Goal: Task Accomplishment & Management: Complete application form

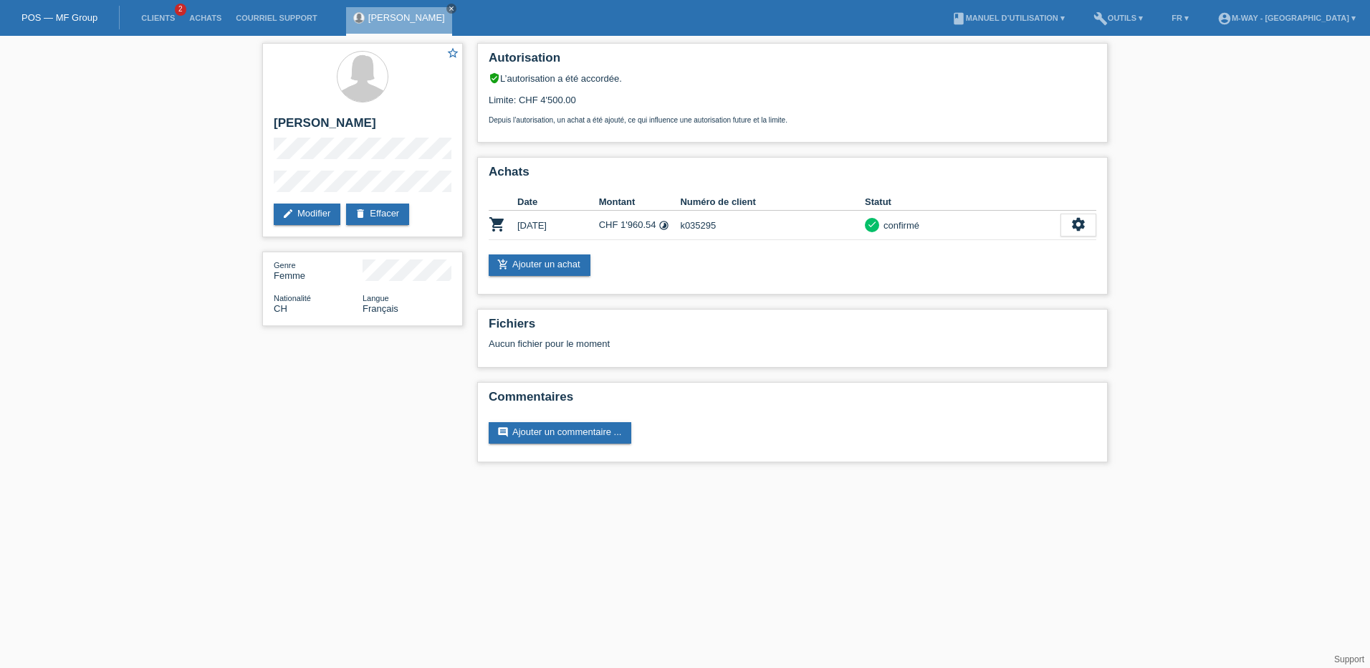
click at [68, 16] on link "POS — MF Group" at bounding box center [59, 17] width 76 height 11
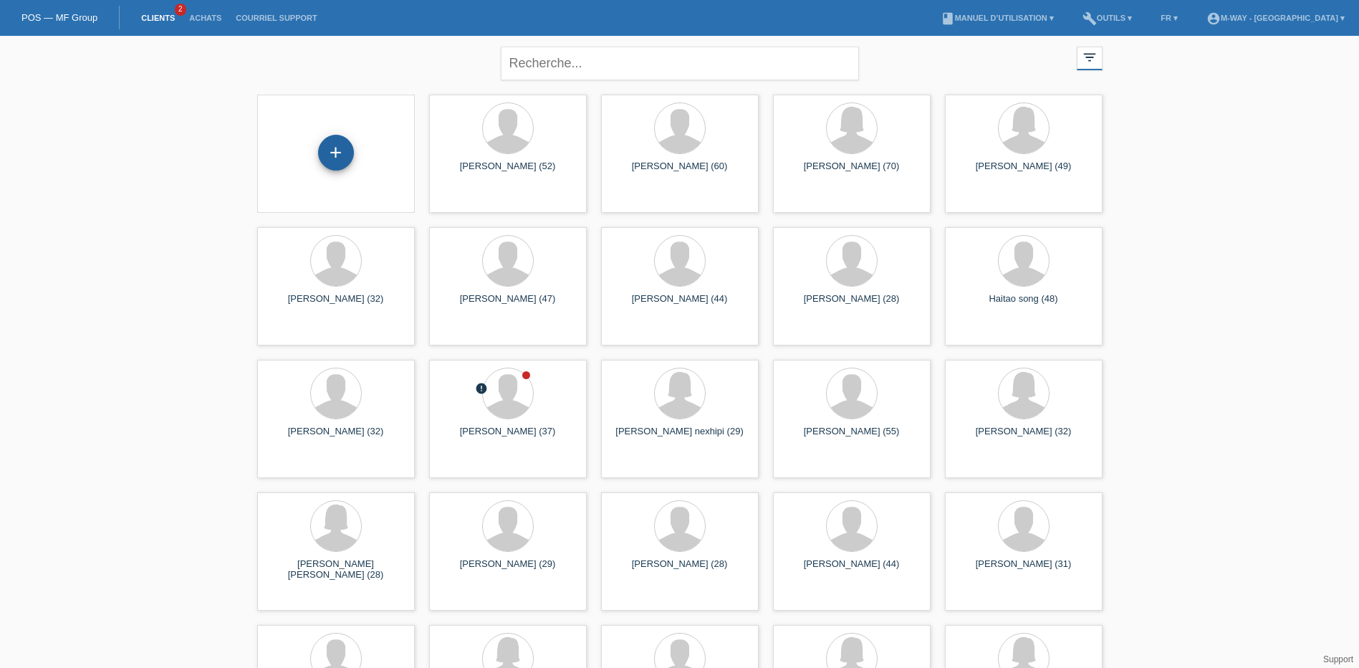
click at [339, 143] on div "+" at bounding box center [336, 153] width 36 height 36
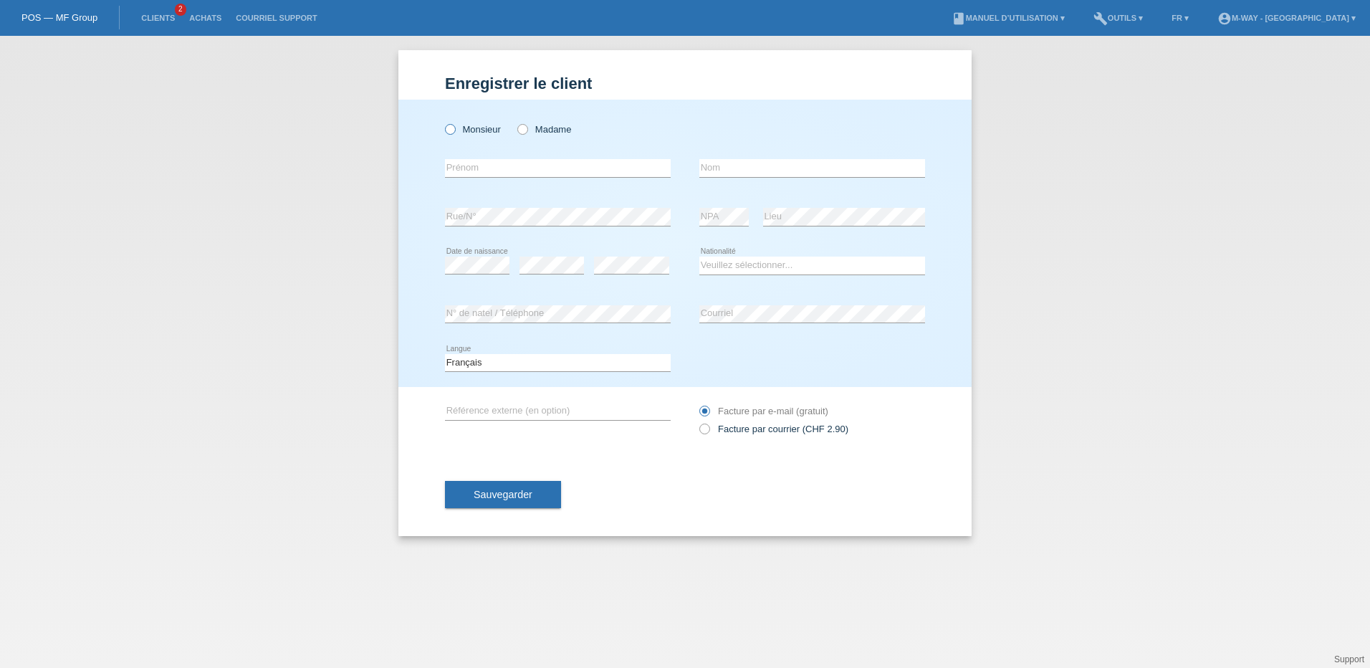
click at [443, 122] on icon at bounding box center [443, 122] width 0 height 0
click at [448, 133] on input "Monsieur" at bounding box center [449, 128] width 9 height 9
radio input "true"
click at [459, 161] on input "text" at bounding box center [558, 168] width 226 height 18
type input "[PERSON_NAME]"
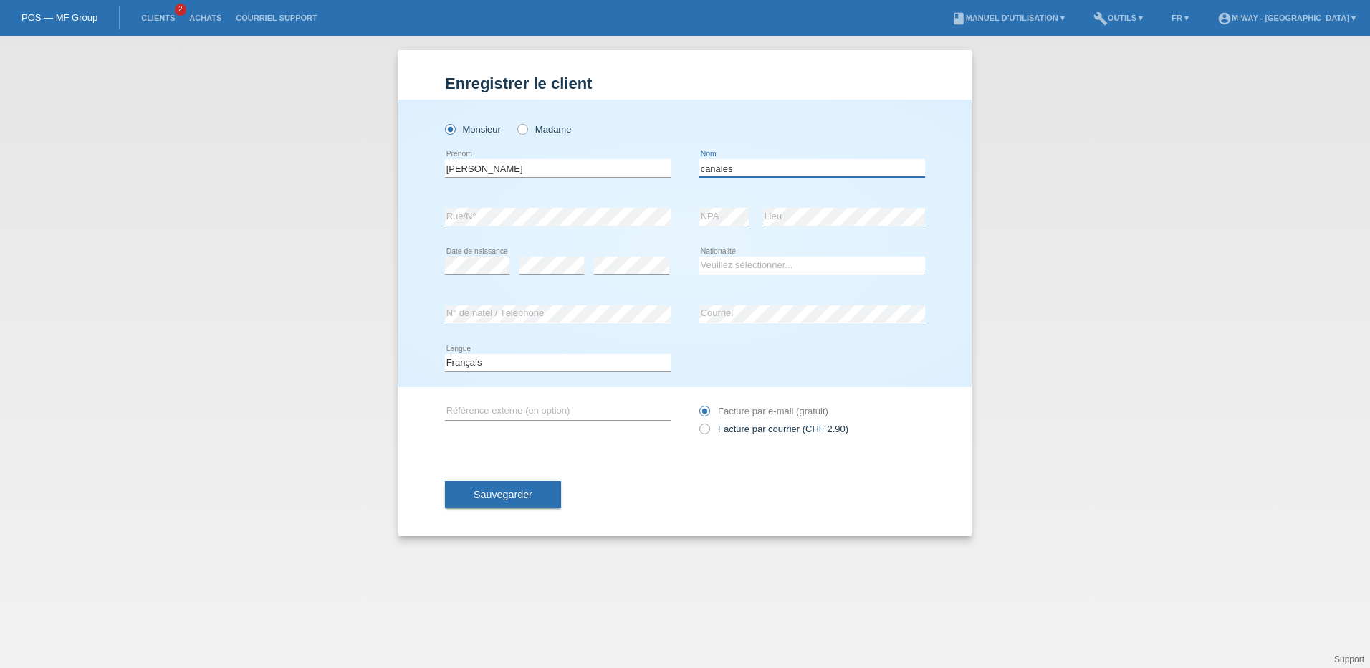
type input "canales"
click at [751, 262] on select "Veuillez sélectionner... Suisse Allemagne Autriche Liechtenstein ------------ A…" at bounding box center [812, 265] width 226 height 17
select select "CH"
click at [699, 257] on select "Veuillez sélectionner... Suisse Allemagne Autriche Liechtenstein ------------ A…" at bounding box center [812, 265] width 226 height 17
click at [505, 295] on div "error N° de natel / Téléphone" at bounding box center [558, 314] width 226 height 49
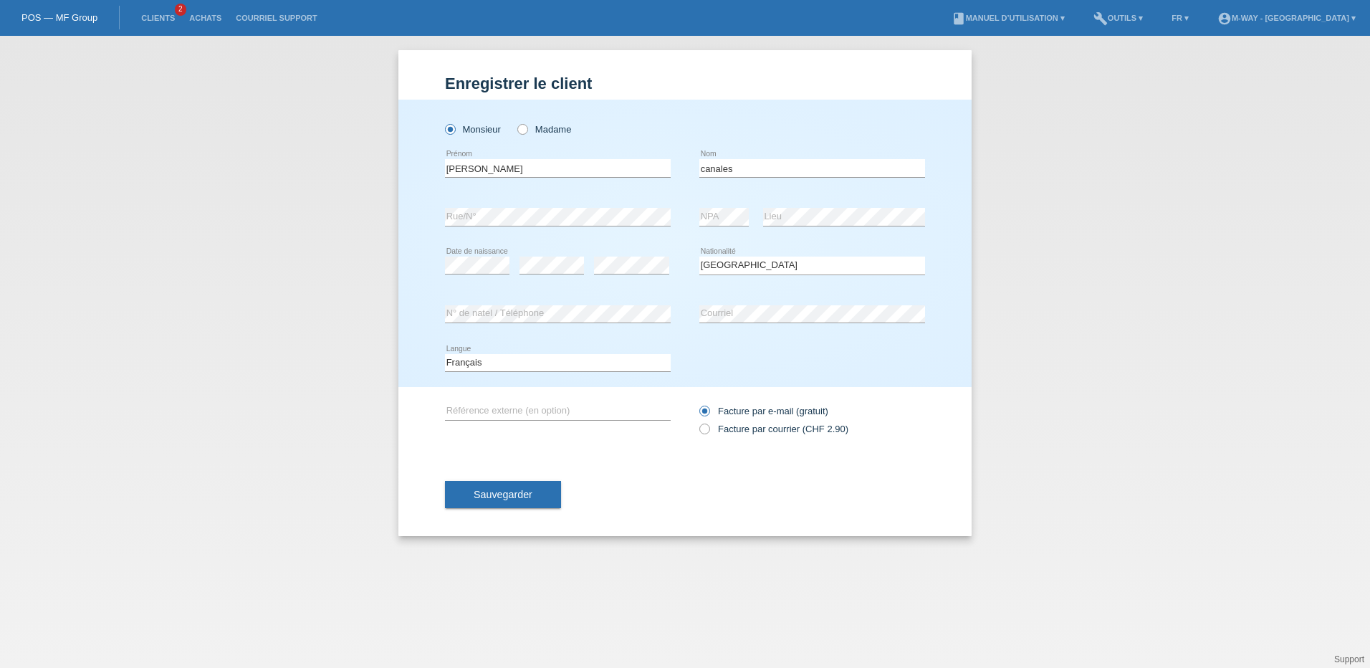
click at [507, 494] on span "Sauvegarder" at bounding box center [503, 494] width 59 height 11
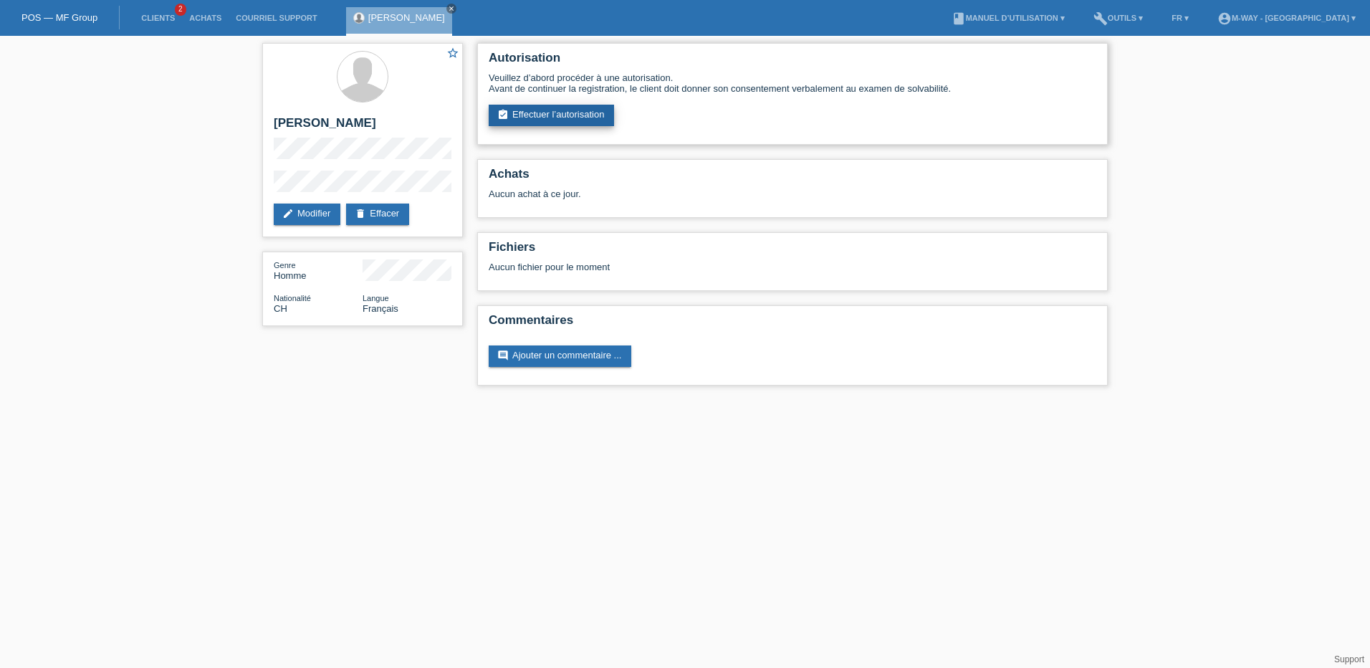
click at [541, 111] on link "assignment_turned_in Effectuer l’autorisation" at bounding box center [551, 115] width 125 height 21
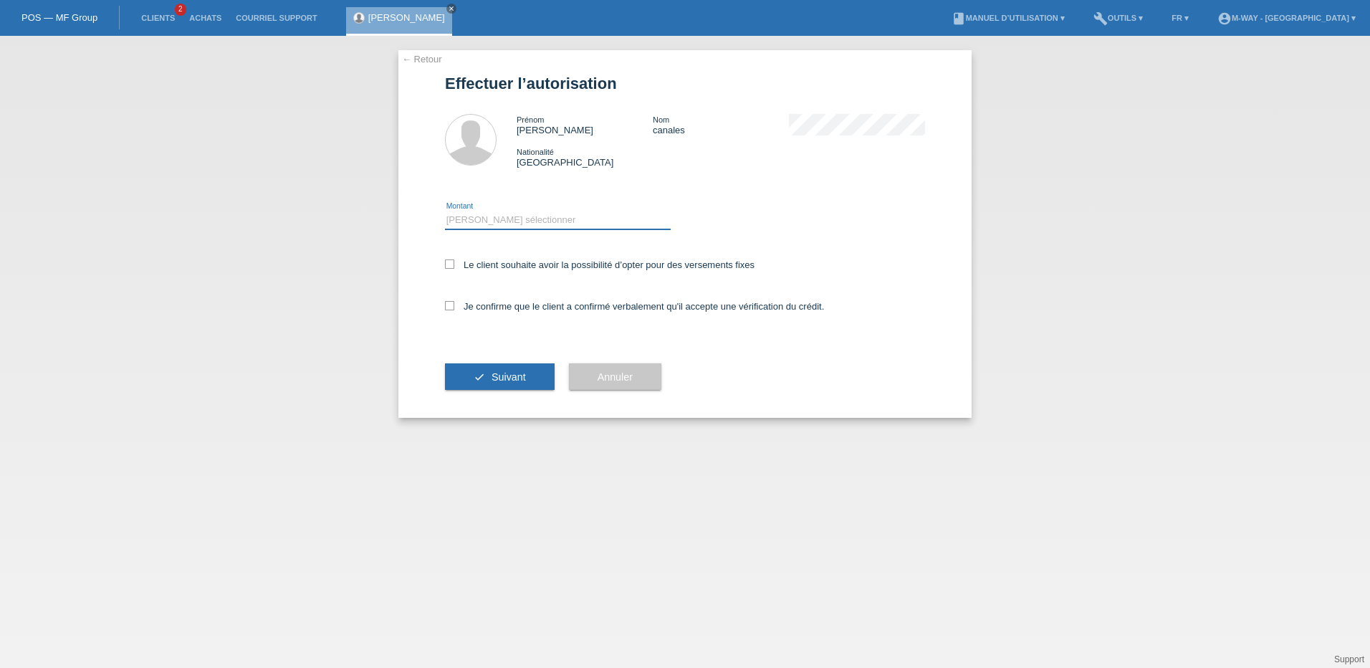
click at [526, 226] on select "Veuillez sélectionner CHF 1.00 - CHF 499.00 CHF 500.00 - CHF 1'999.00 CHF 2'000…" at bounding box center [558, 219] width 226 height 17
select select "2"
click at [445, 211] on select "Veuillez sélectionner CHF 1.00 - CHF 499.00 CHF 500.00 - CHF 1'999.00 CHF 2'000…" at bounding box center [558, 219] width 226 height 17
click at [447, 261] on icon at bounding box center [449, 263] width 9 height 9
click at [447, 261] on input "Le client souhaite avoir la possibilité d’opter pour des versements fixes" at bounding box center [449, 263] width 9 height 9
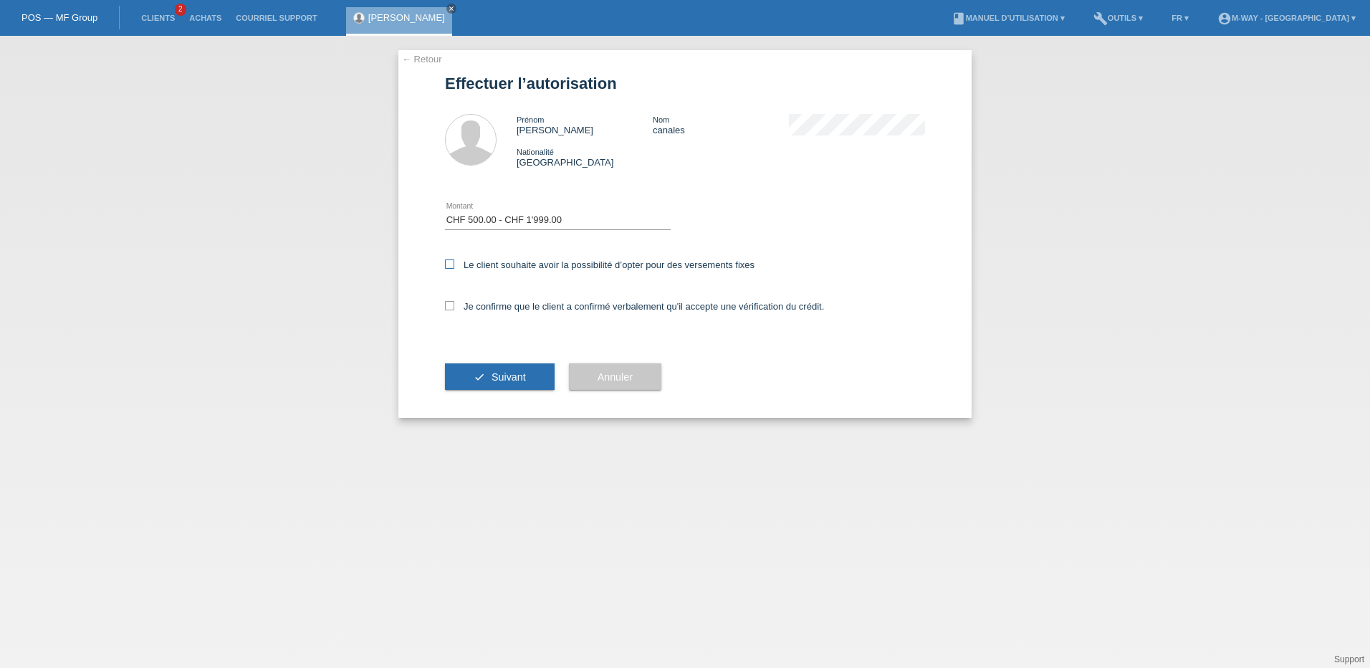
checkbox input "true"
click at [449, 302] on icon at bounding box center [449, 305] width 9 height 9
click at [449, 302] on input "Je confirme que le client a confirmé verbalement qu'il accepte une vérification…" at bounding box center [449, 305] width 9 height 9
checkbox input "true"
click at [479, 375] on icon "check" at bounding box center [479, 376] width 11 height 11
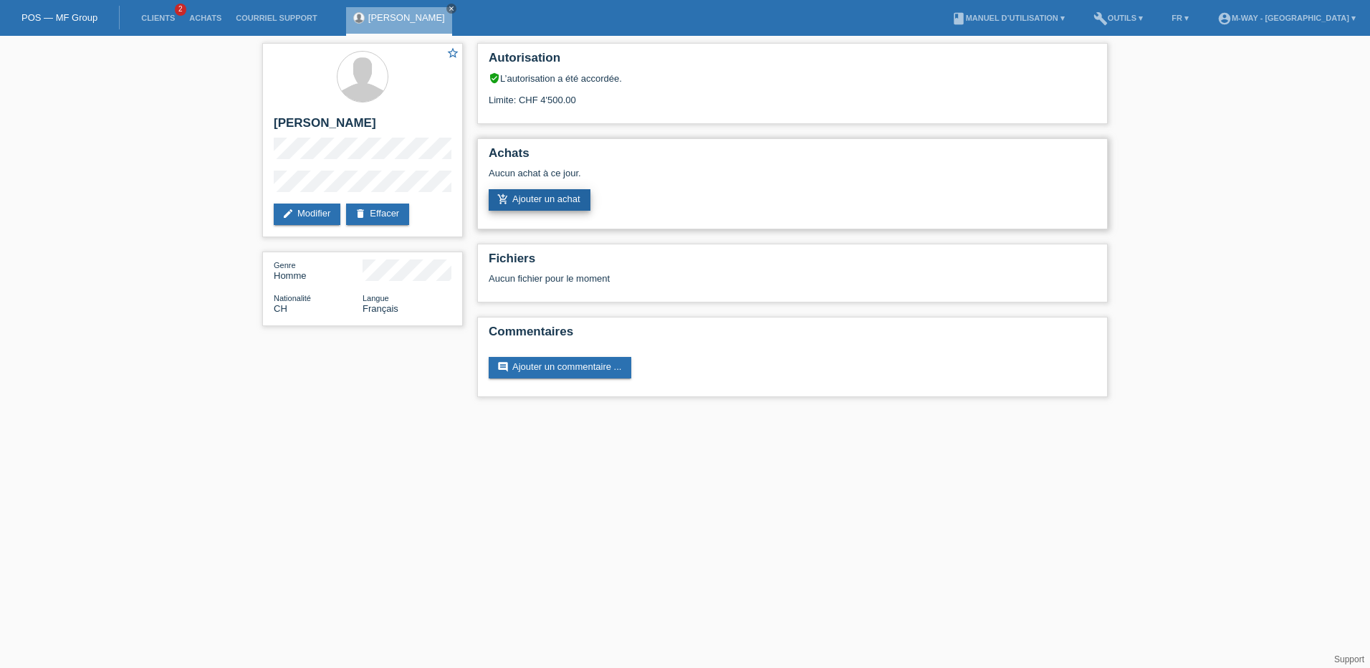
click at [527, 201] on link "add_shopping_cart Ajouter un achat" at bounding box center [540, 199] width 102 height 21
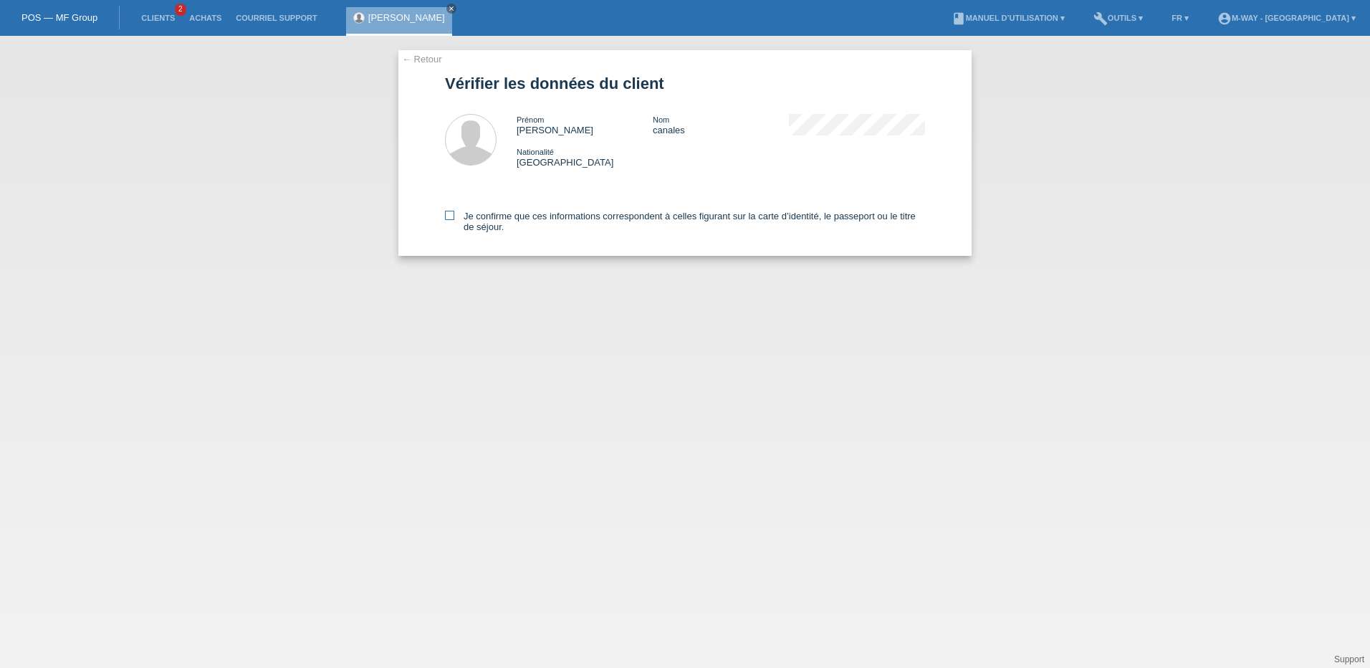
click at [452, 217] on icon at bounding box center [449, 215] width 9 height 9
click at [452, 217] on input "Je confirme que ces informations correspondent à celles figurant sur la carte d…" at bounding box center [449, 215] width 9 height 9
checkbox input "true"
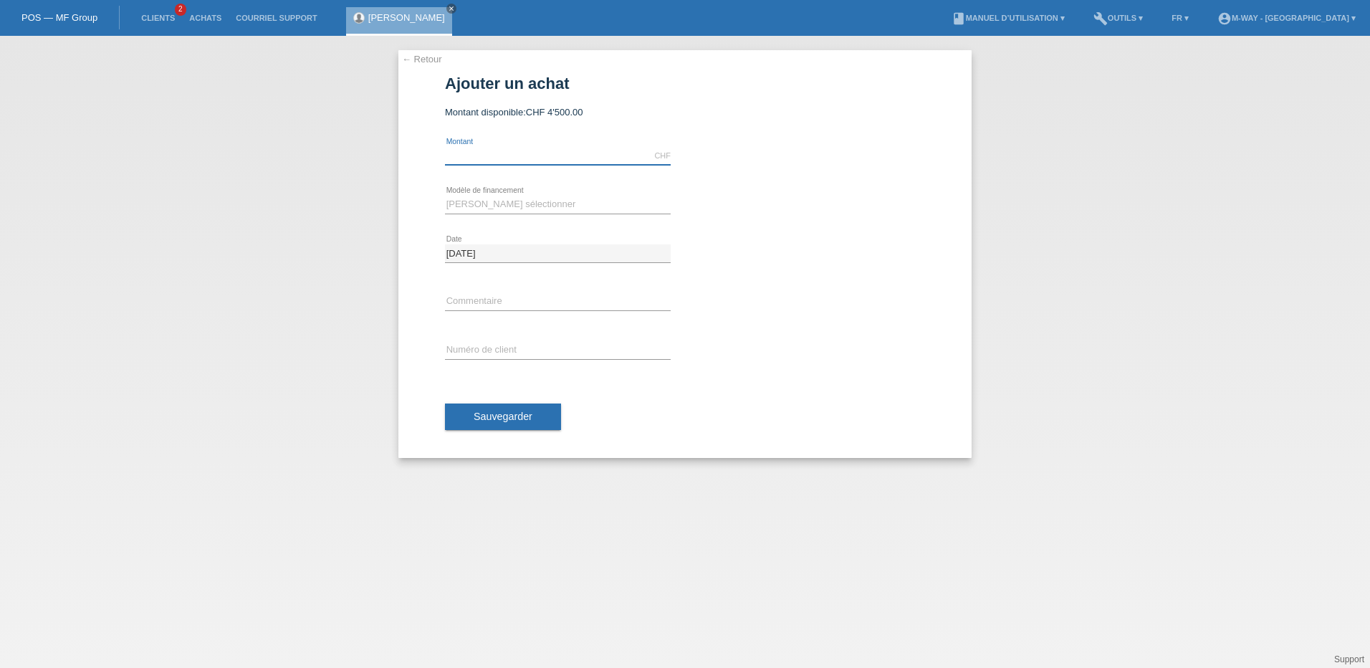
click at [482, 156] on input "text" at bounding box center [558, 156] width 226 height 18
type input "1500.00"
click at [494, 204] on select "Veuillez sélectionner Taux fixes Achat sur facture avec paiement partiel" at bounding box center [558, 204] width 226 height 17
select select "77"
click at [445, 196] on select "Veuillez sélectionner Taux fixes Achat sur facture avec paiement partiel" at bounding box center [558, 204] width 226 height 17
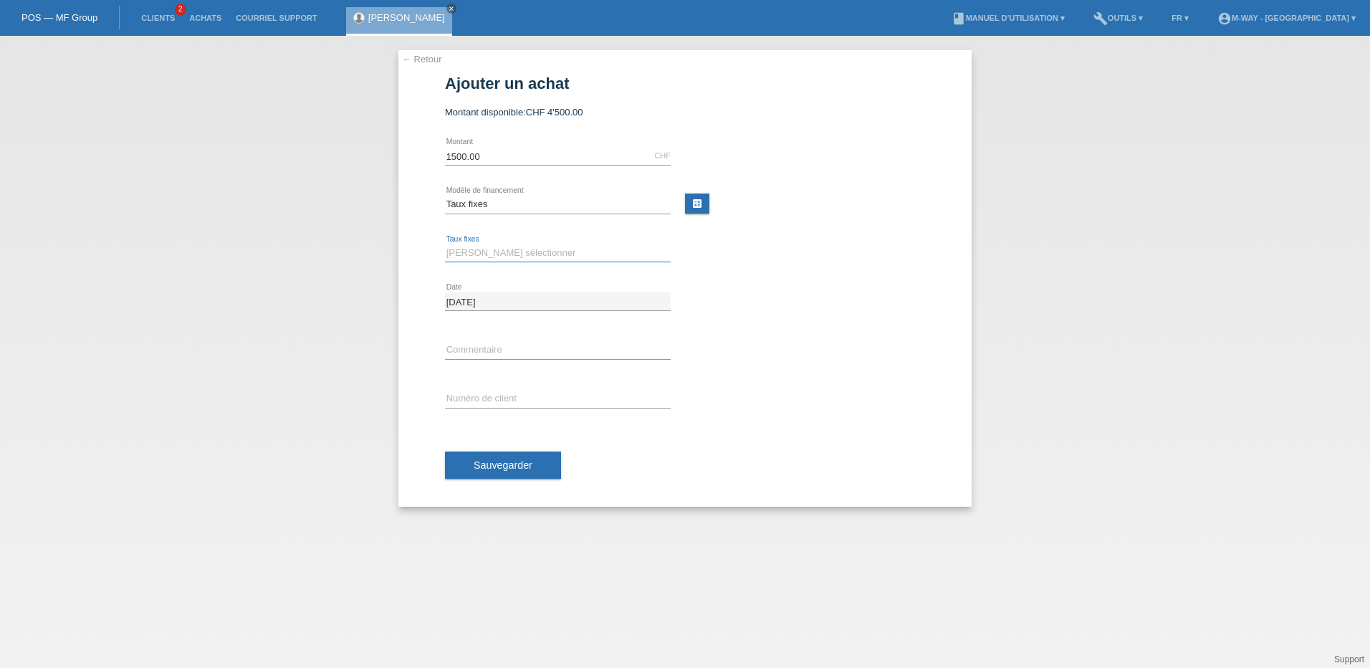
click at [479, 252] on select "Veuillez sélectionner 4 versements 5 versements 6 versements 7 versements 8 ver…" at bounding box center [558, 252] width 226 height 17
select select "202"
click at [445, 244] on select "Veuillez sélectionner 4 versements 5 versements 6 versements 7 versements 8 ver…" at bounding box center [558, 252] width 226 height 17
click at [477, 397] on input "text" at bounding box center [558, 399] width 226 height 18
type input "k400147"
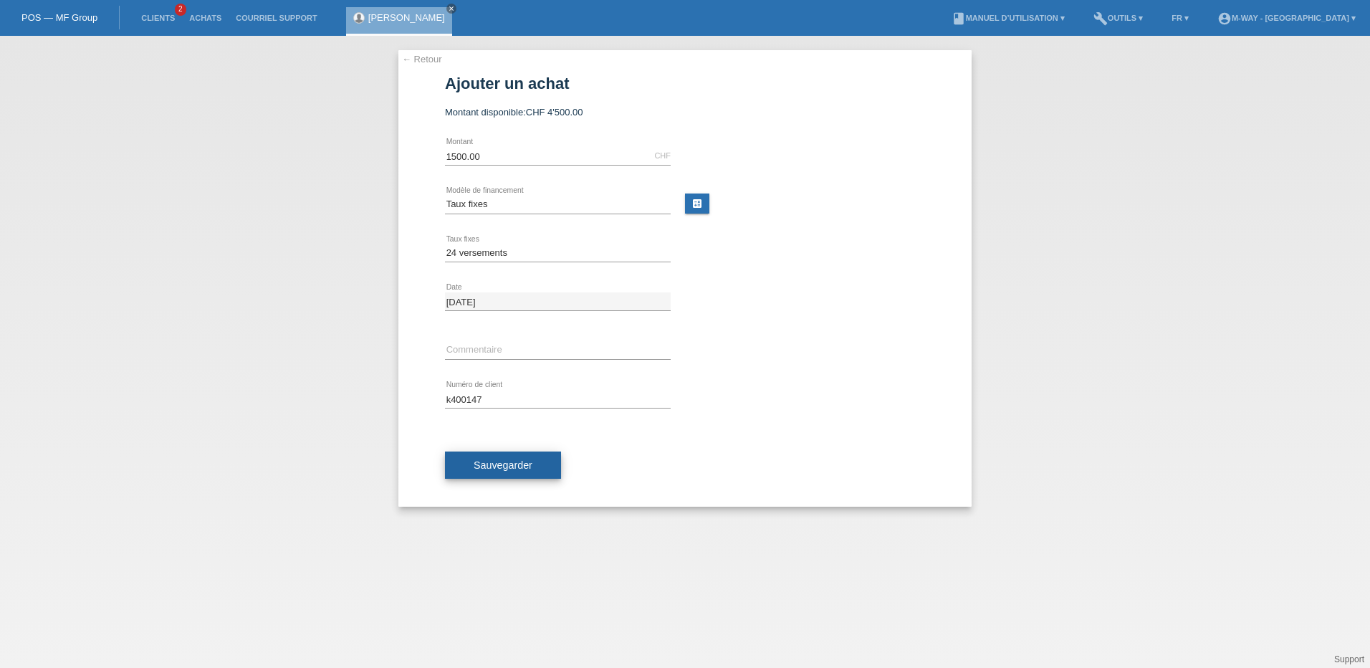
click at [483, 462] on span "Sauvegarder" at bounding box center [503, 464] width 59 height 11
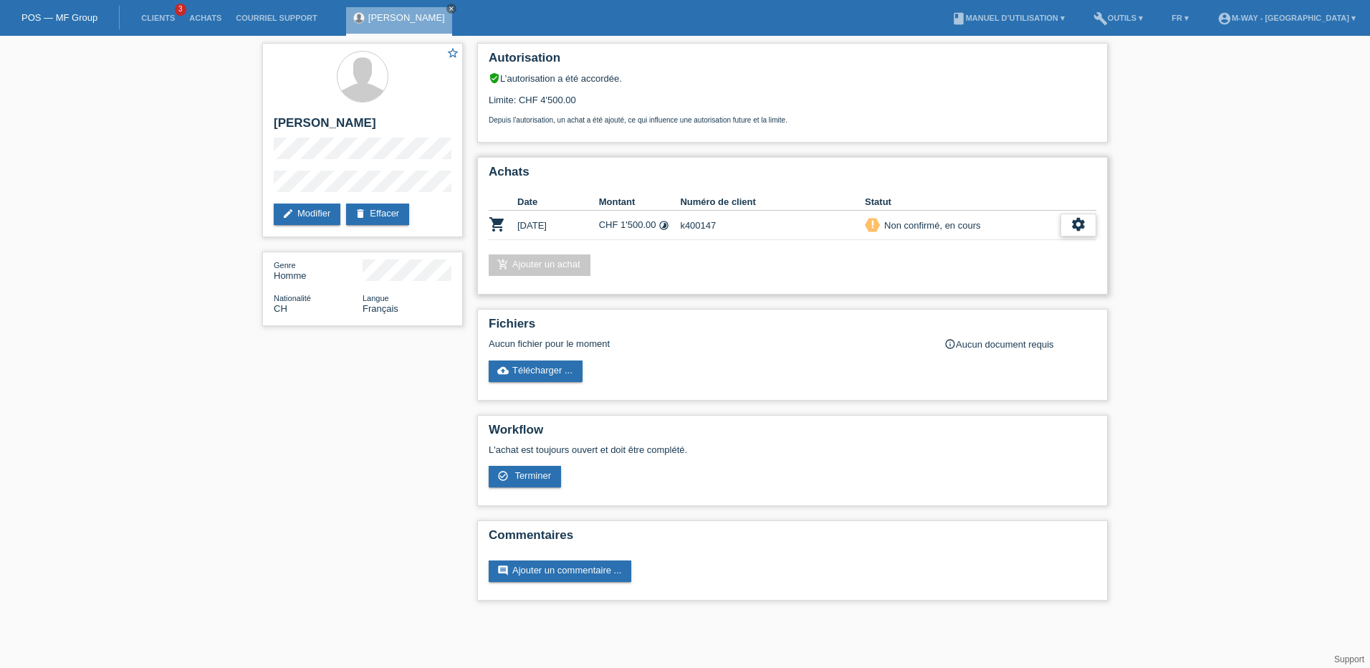
click at [1078, 233] on div "settings" at bounding box center [1079, 225] width 36 height 23
click at [978, 288] on span "Terminer" at bounding box center [978, 290] width 41 height 17
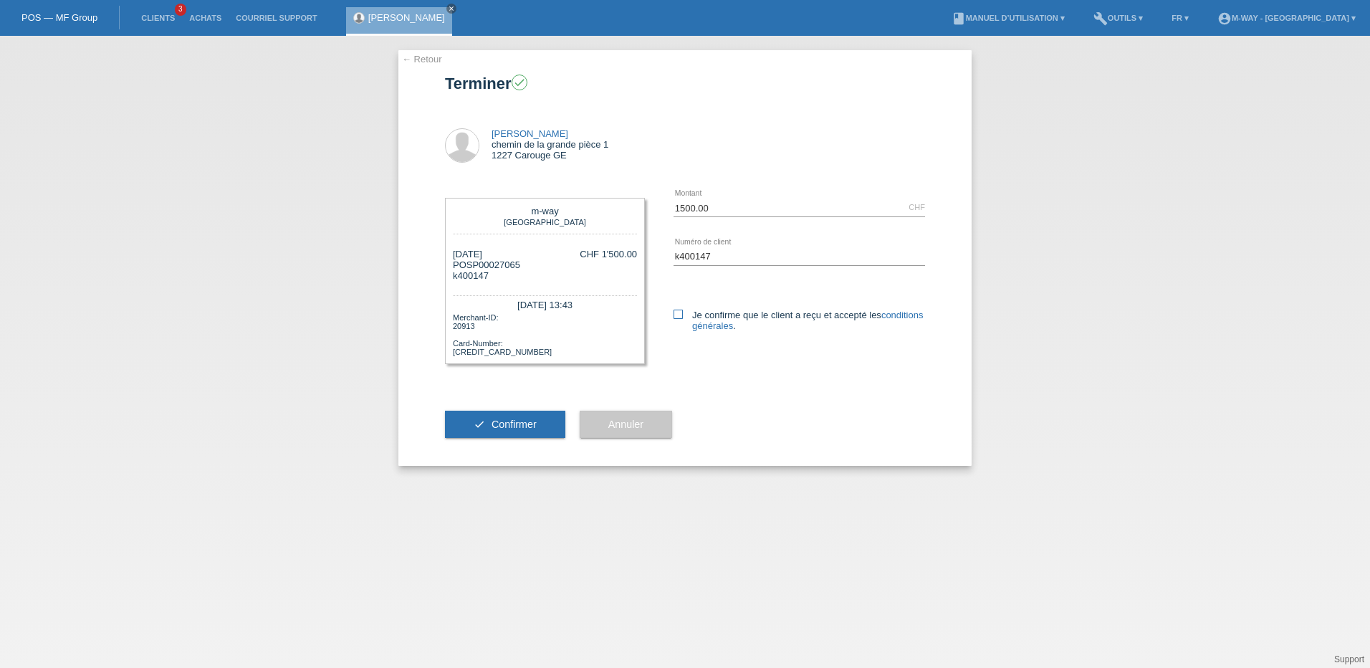
click at [680, 319] on label "Je confirme que le client a reçu et accepté les conditions générales ." at bounding box center [800, 320] width 252 height 21
click at [680, 319] on input "Je confirme que le client a reçu et accepté les conditions générales ." at bounding box center [678, 314] width 9 height 9
checkbox input "true"
click at [529, 430] on button "check Confirmer" at bounding box center [505, 424] width 120 height 27
